Goal: Navigation & Orientation: Find specific page/section

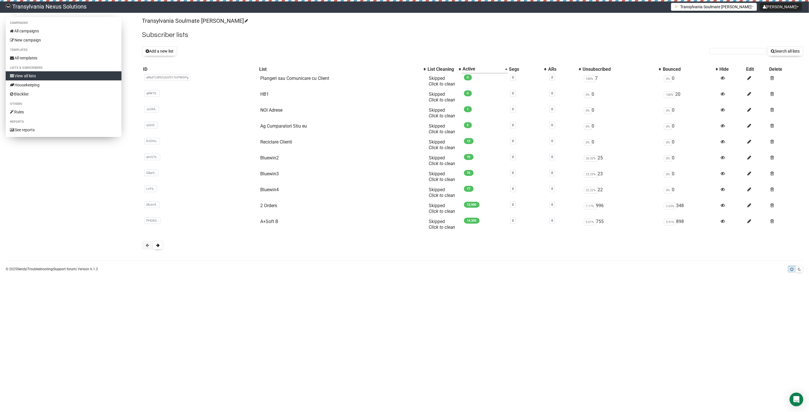
click at [32, 78] on link "View all lists" at bounding box center [64, 75] width 116 height 9
click at [157, 244] on span at bounding box center [157, 245] width 3 height 4
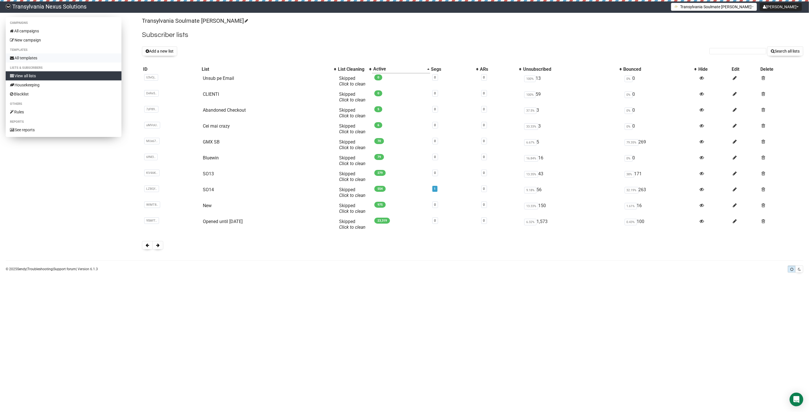
click at [47, 56] on link "All templates" at bounding box center [64, 57] width 116 height 9
